Goal: Information Seeking & Learning: Learn about a topic

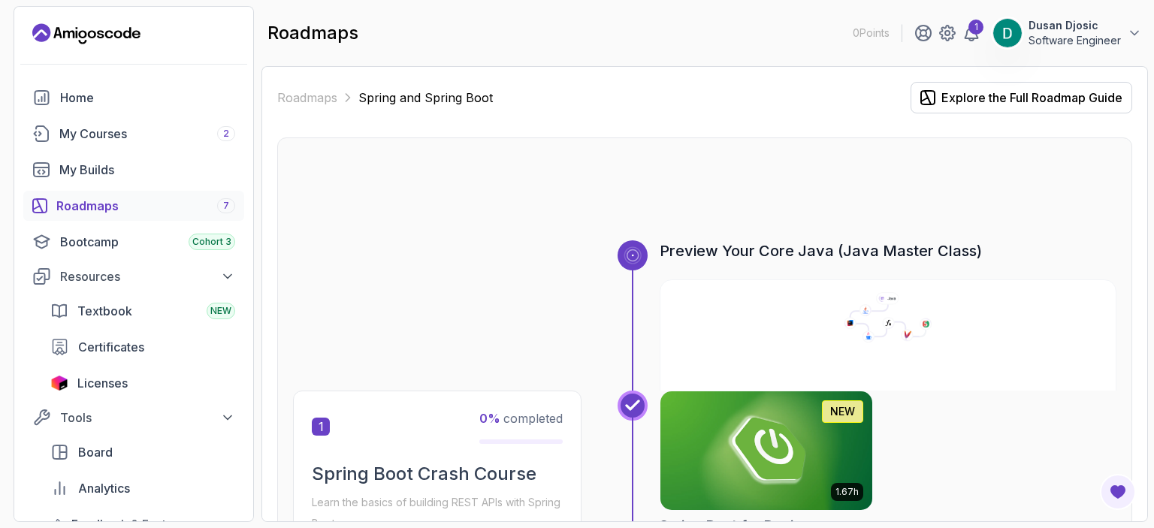
scroll to position [75, 0]
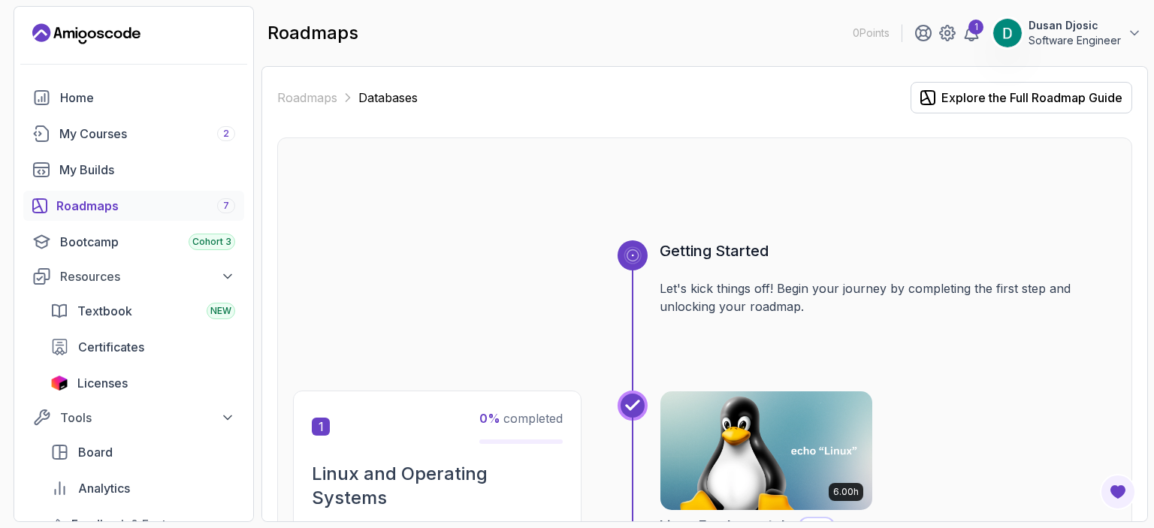
scroll to position [75, 0]
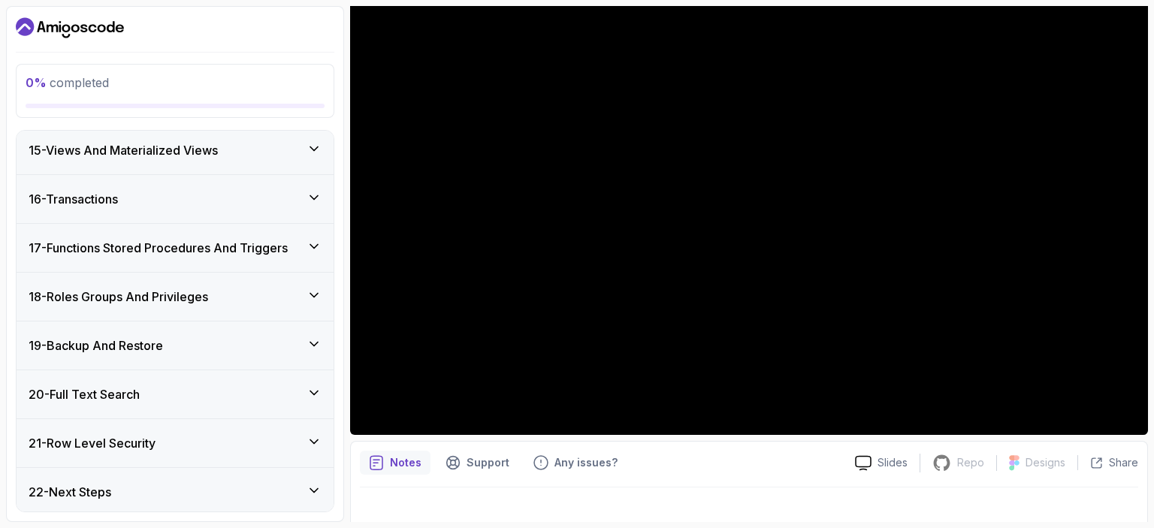
scroll to position [164, 0]
